Goal: Contribute content: Add original content to the website for others to see

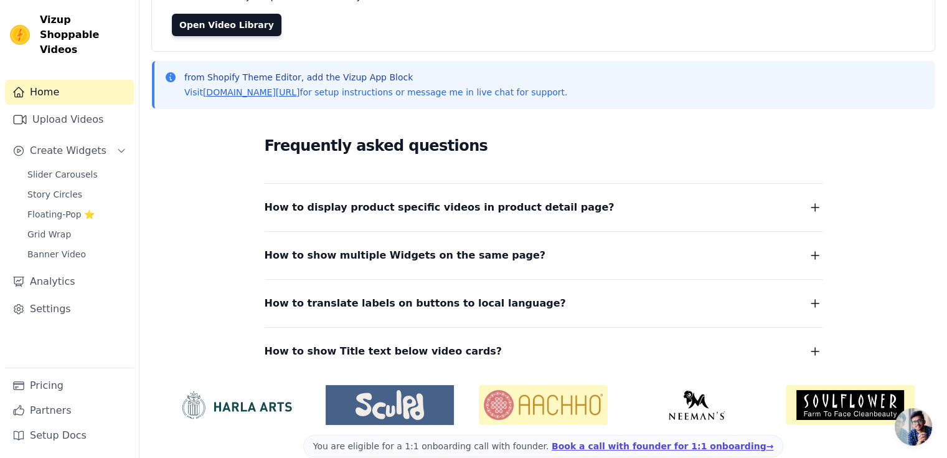
scroll to position [134, 0]
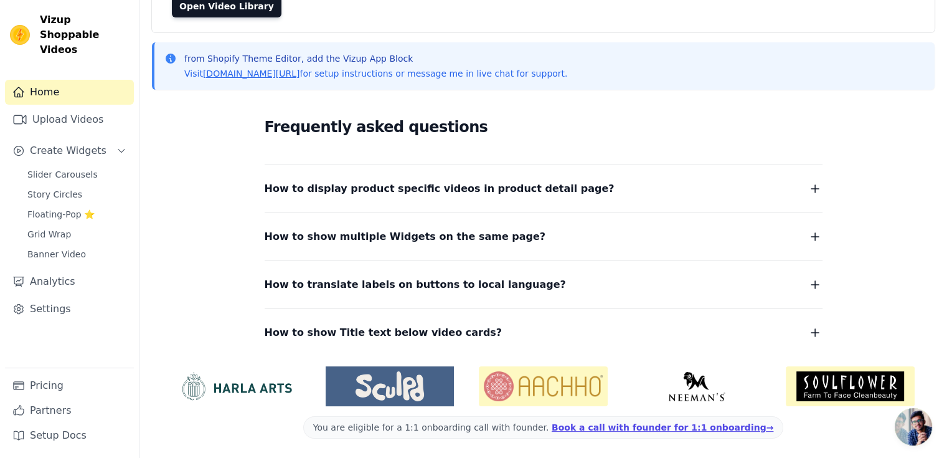
click at [549, 390] on img at bounding box center [543, 386] width 129 height 40
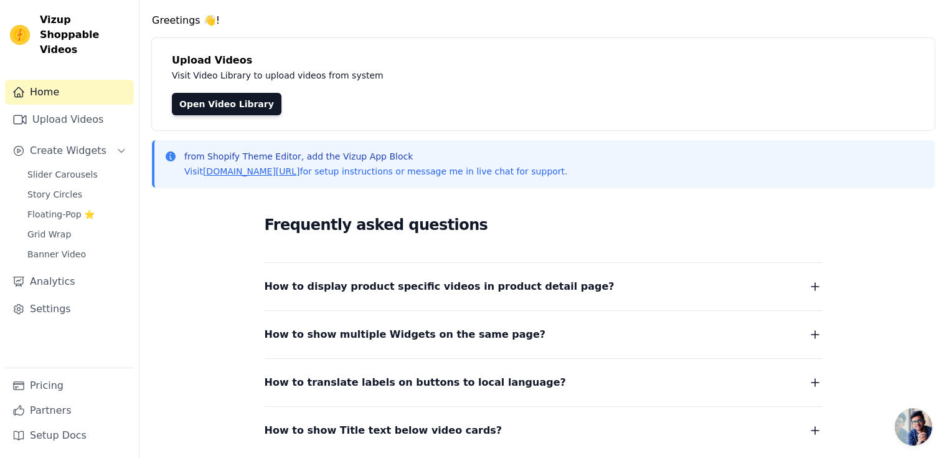
scroll to position [0, 0]
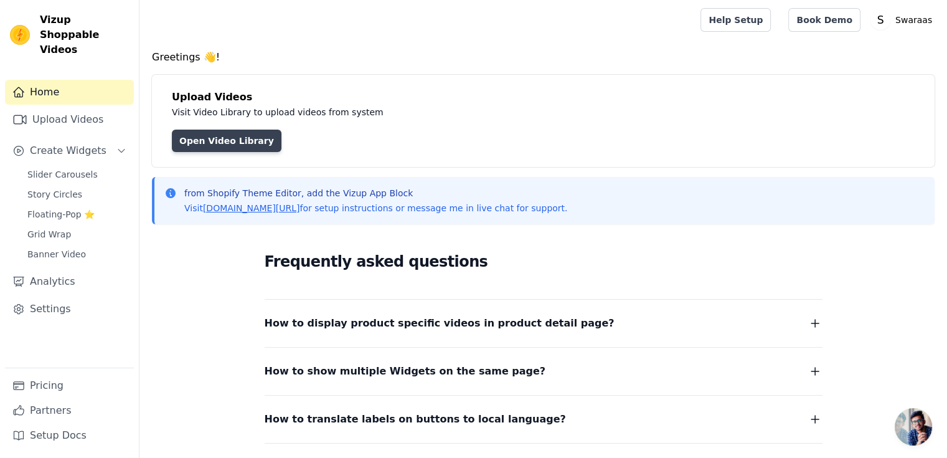
click at [208, 139] on link "Open Video Library" at bounding box center [227, 141] width 110 height 22
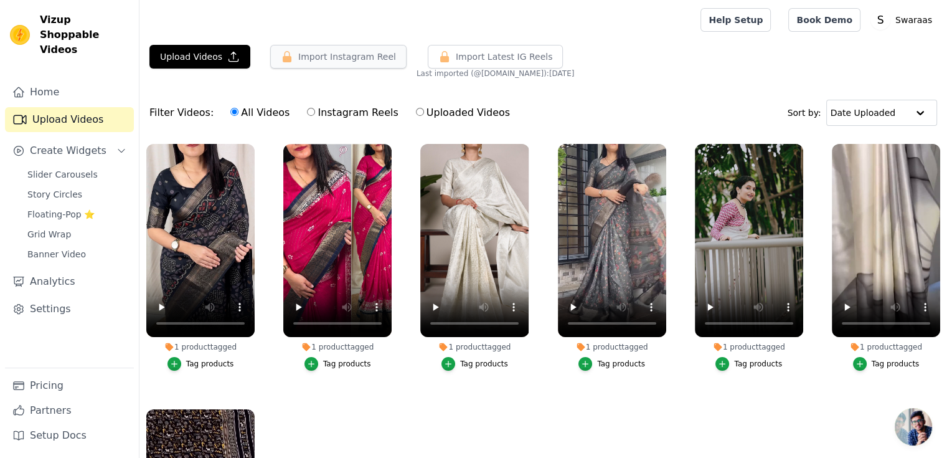
click at [313, 63] on button "Import Instagram Reel" at bounding box center [338, 57] width 136 height 24
click at [81, 82] on link "Home" at bounding box center [69, 92] width 129 height 25
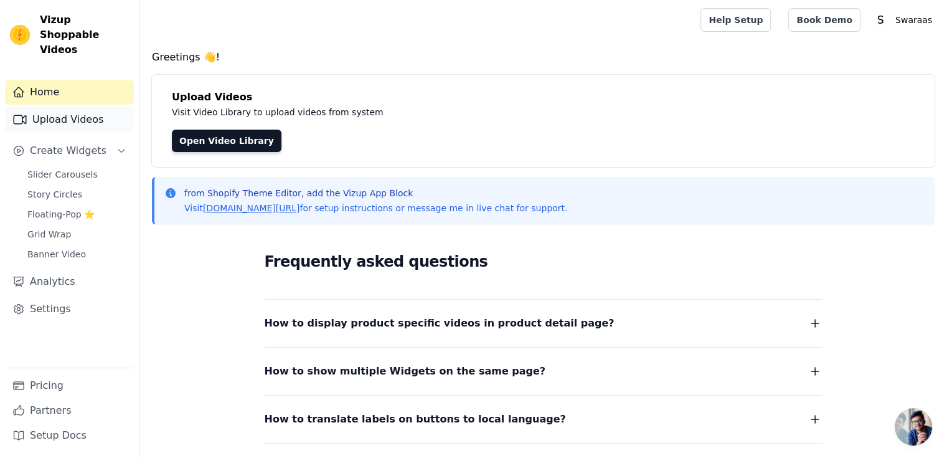
click at [55, 107] on link "Upload Videos" at bounding box center [69, 119] width 129 height 25
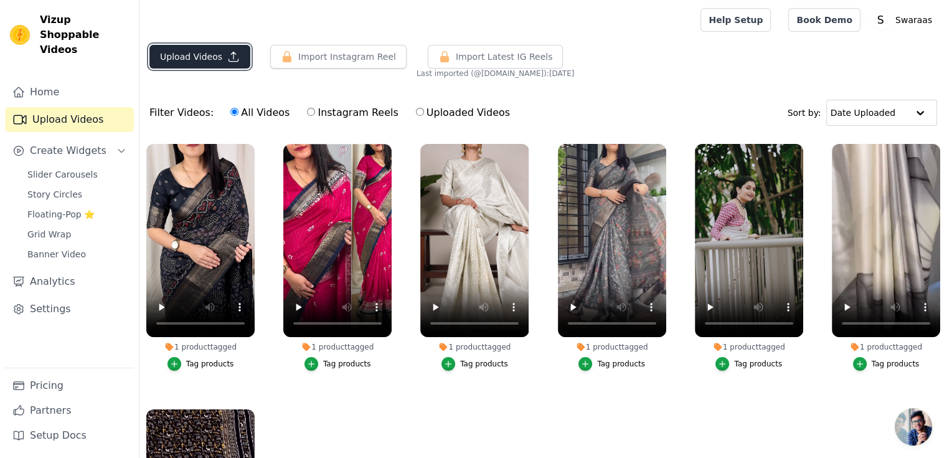
click at [213, 47] on button "Upload Videos" at bounding box center [199, 57] width 101 height 24
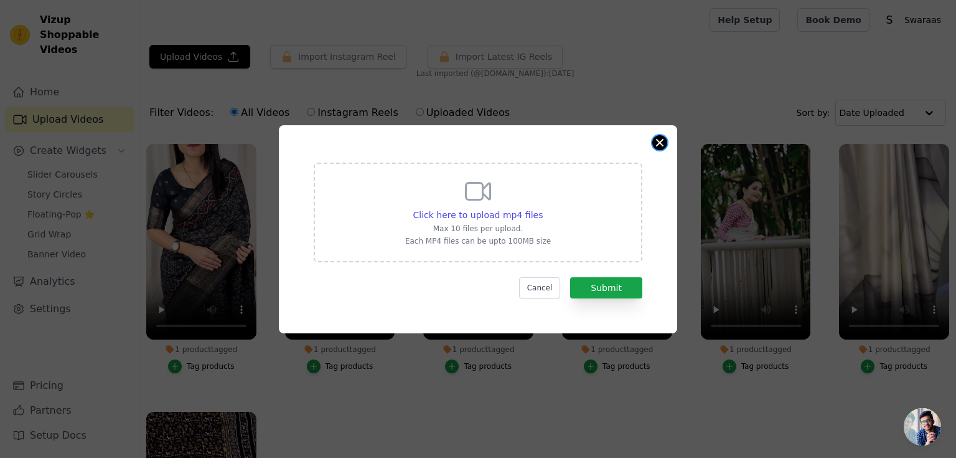
click at [657, 143] on button "Close modal" at bounding box center [660, 142] width 15 height 15
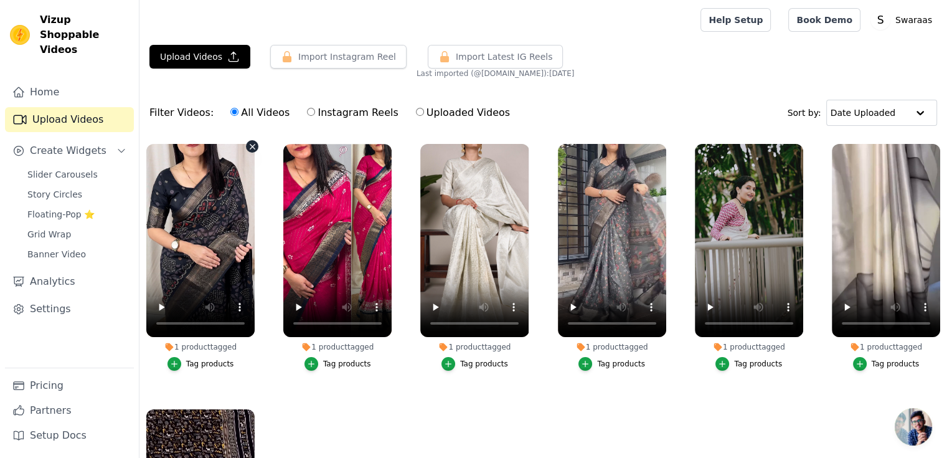
drag, startPoint x: 222, startPoint y: 247, endPoint x: 523, endPoint y: 403, distance: 339.5
click at [523, 403] on ul "1 product tagged Tag products 1 product tagged Tag products 1 product tagged Ta…" at bounding box center [543, 346] width 808 height 418
